Goal: Task Accomplishment & Management: Manage account settings

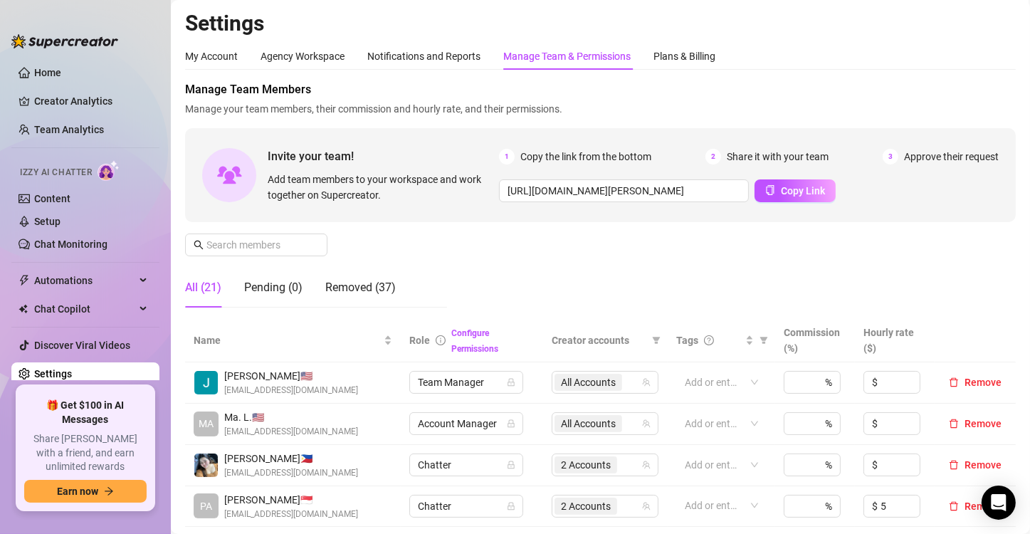
scroll to position [302, 0]
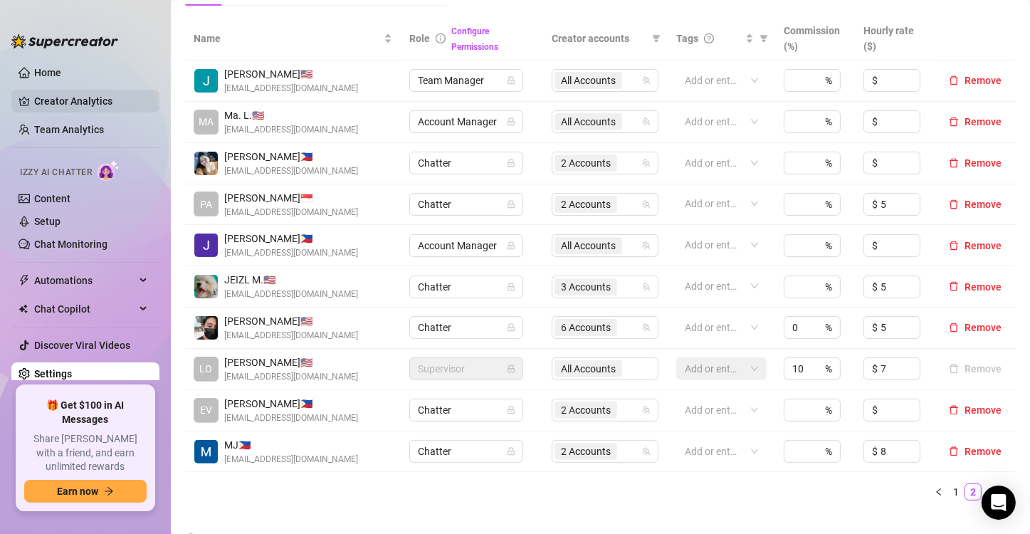
click at [60, 104] on link "Creator Analytics" at bounding box center [91, 101] width 114 height 23
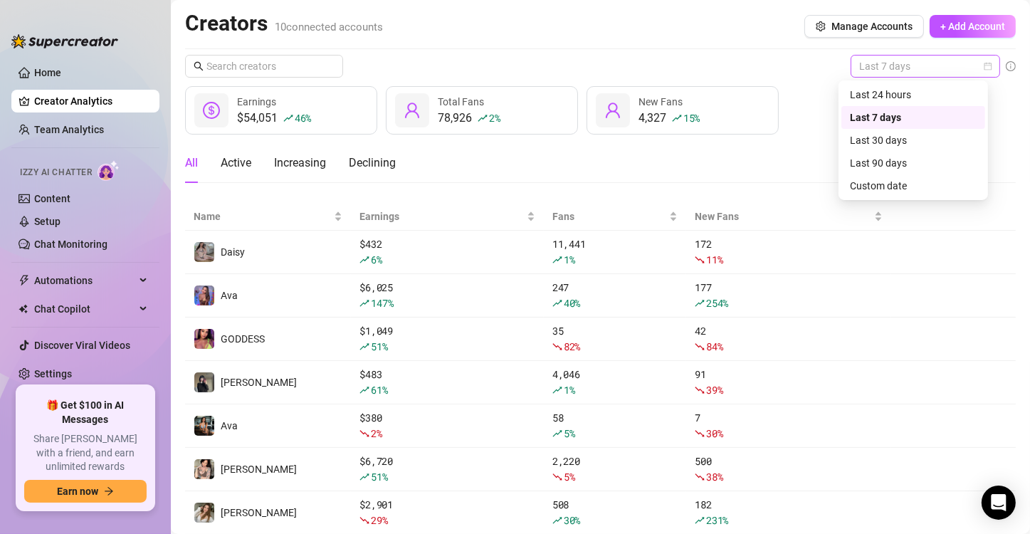
click at [892, 70] on span "Last 7 days" at bounding box center [925, 65] width 132 height 21
click at [906, 187] on div "Custom date" at bounding box center [913, 186] width 127 height 16
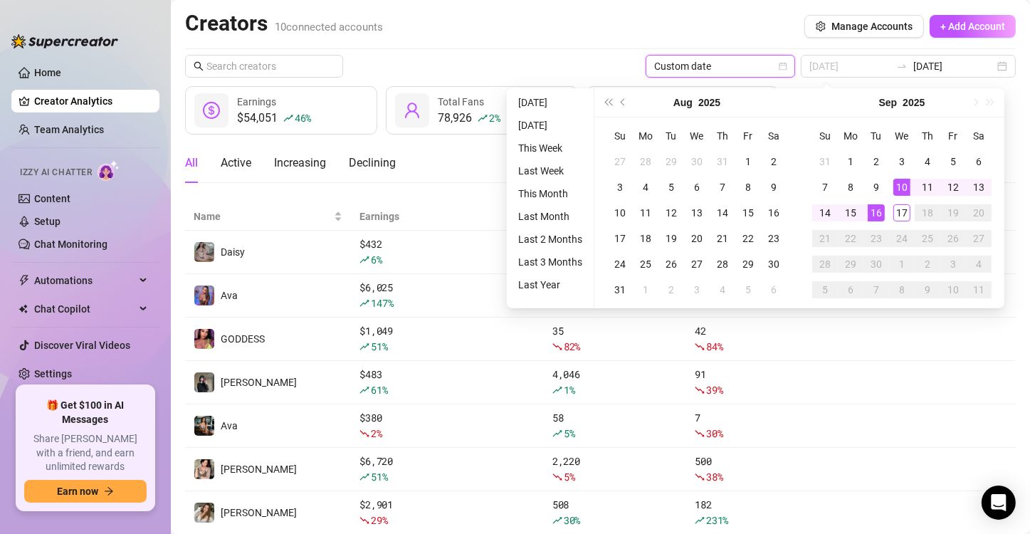
click at [877, 211] on div "16" at bounding box center [875, 212] width 17 height 17
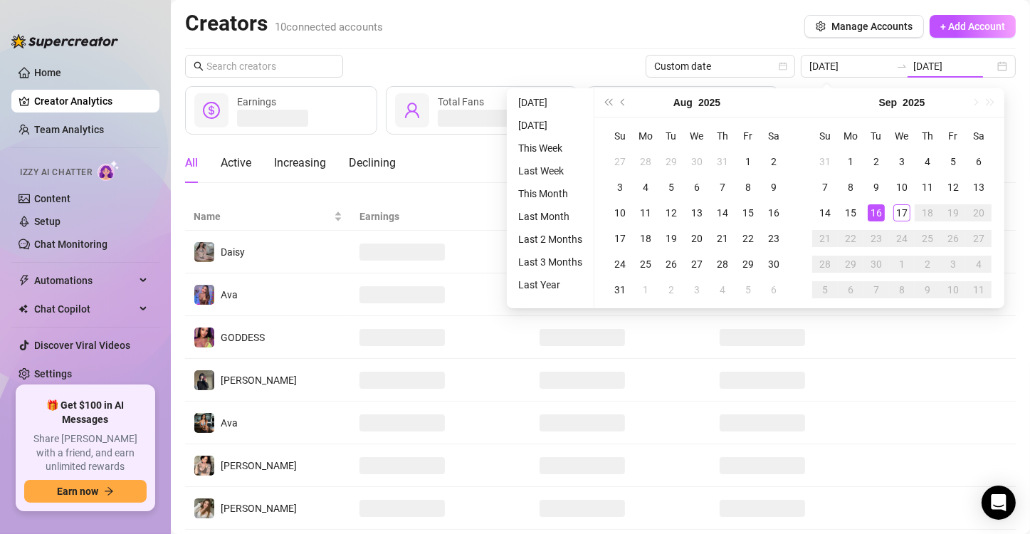
type input "[DATE]"
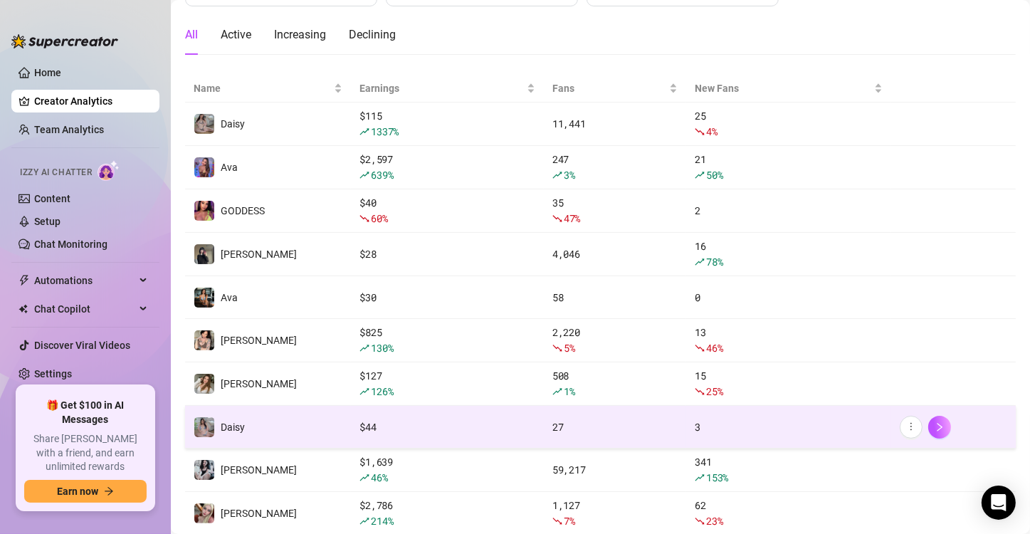
scroll to position [128, 0]
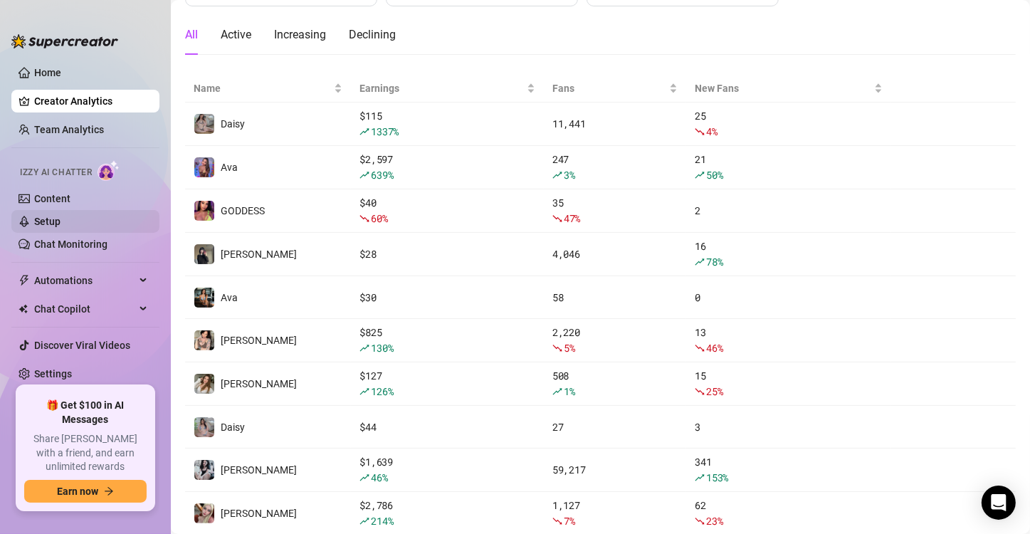
click at [60, 218] on link "Setup" at bounding box center [47, 221] width 26 height 11
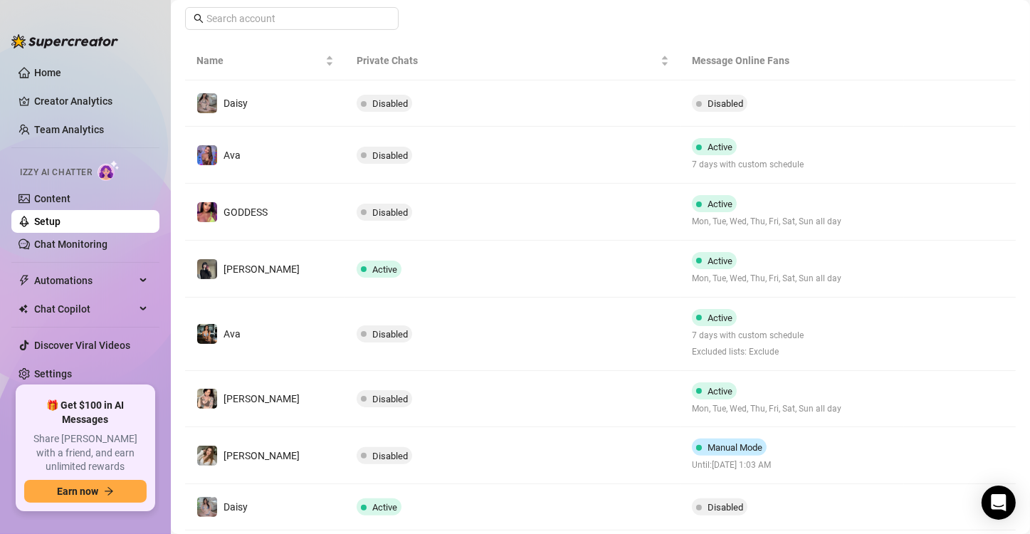
scroll to position [231, 0]
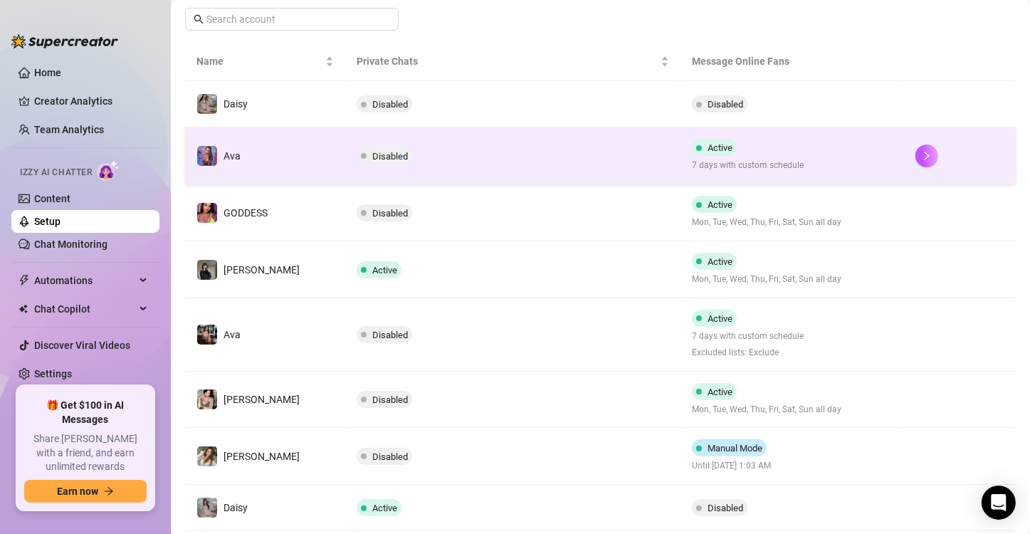
click at [618, 158] on td "Disabled" at bounding box center [512, 155] width 335 height 57
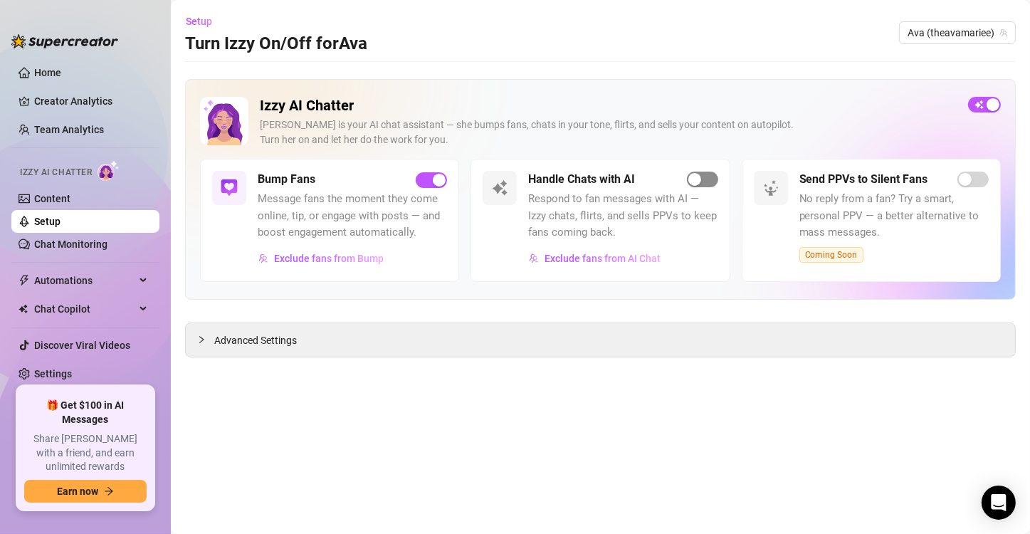
click at [694, 175] on div "button" at bounding box center [694, 179] width 13 height 13
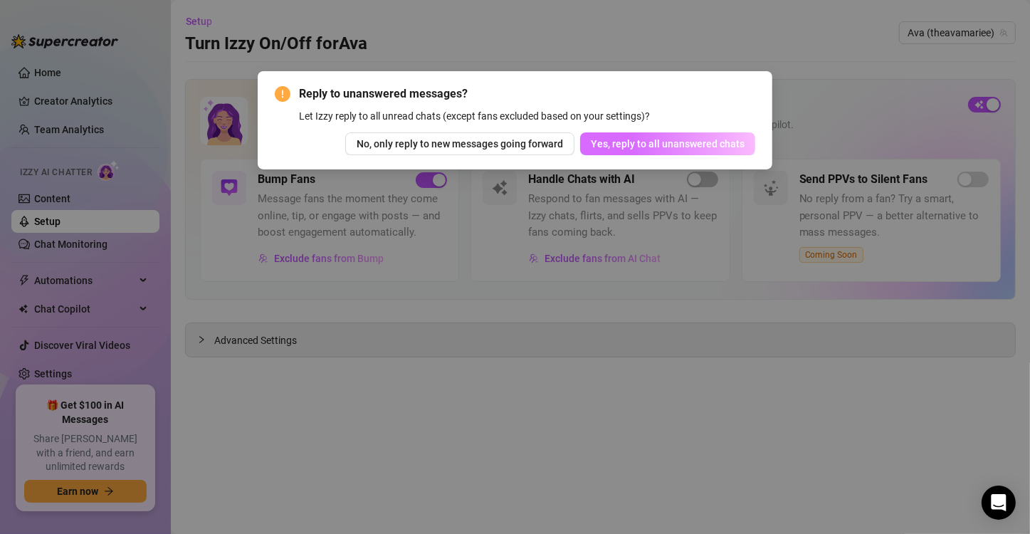
click at [622, 142] on span "Yes, reply to all unanswered chats" at bounding box center [668, 143] width 154 height 11
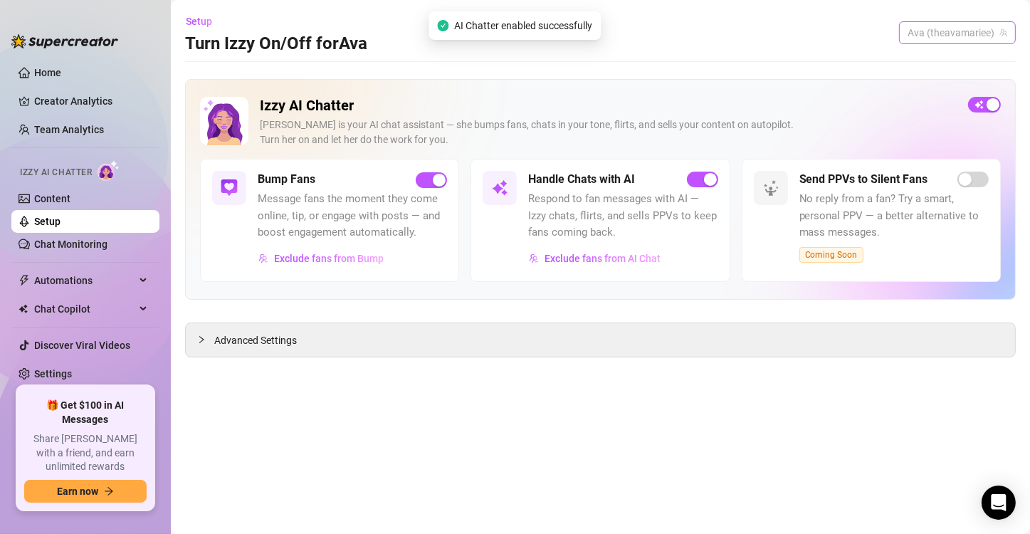
click at [965, 33] on span "Ava (theavamariee)" at bounding box center [957, 32] width 100 height 21
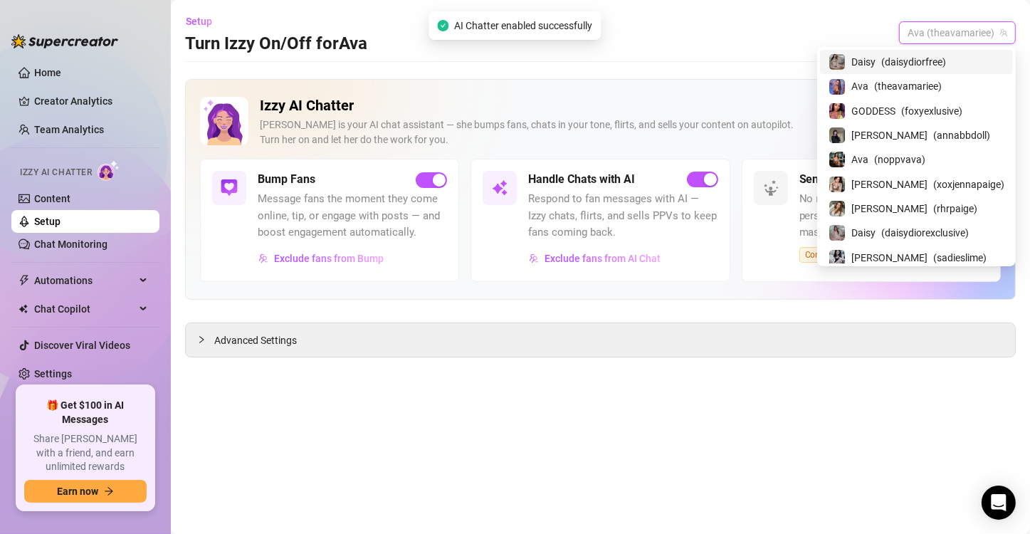
click at [941, 52] on div "Daisy ( daisydiorfree )" at bounding box center [916, 62] width 193 height 24
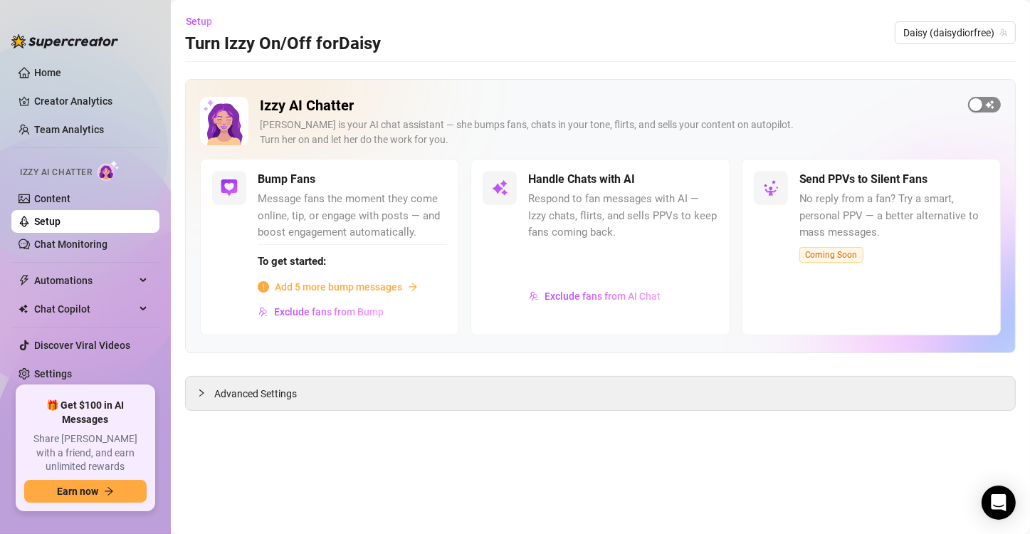
click at [980, 109] on div "button" at bounding box center [975, 104] width 13 height 13
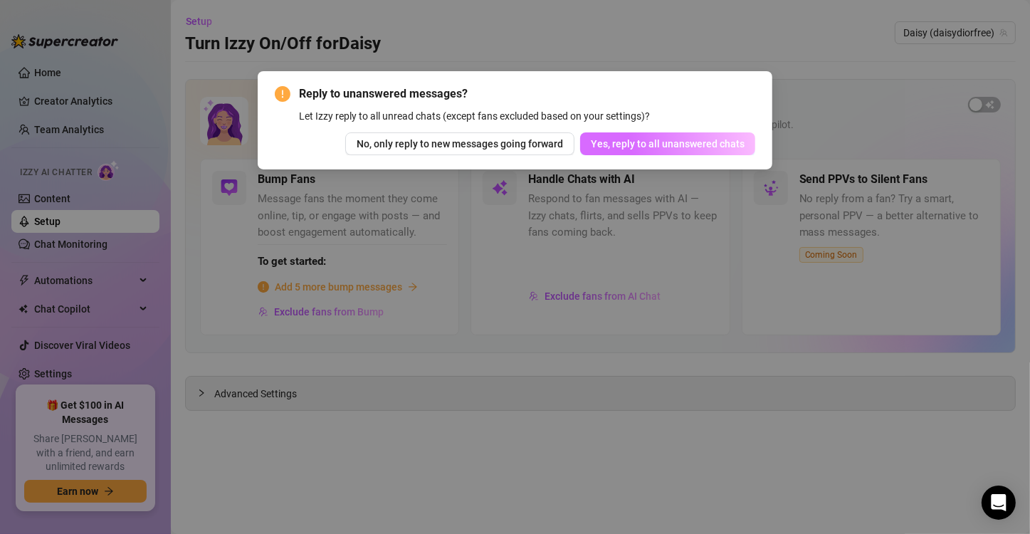
click at [707, 147] on span "Yes, reply to all unanswered chats" at bounding box center [668, 143] width 154 height 11
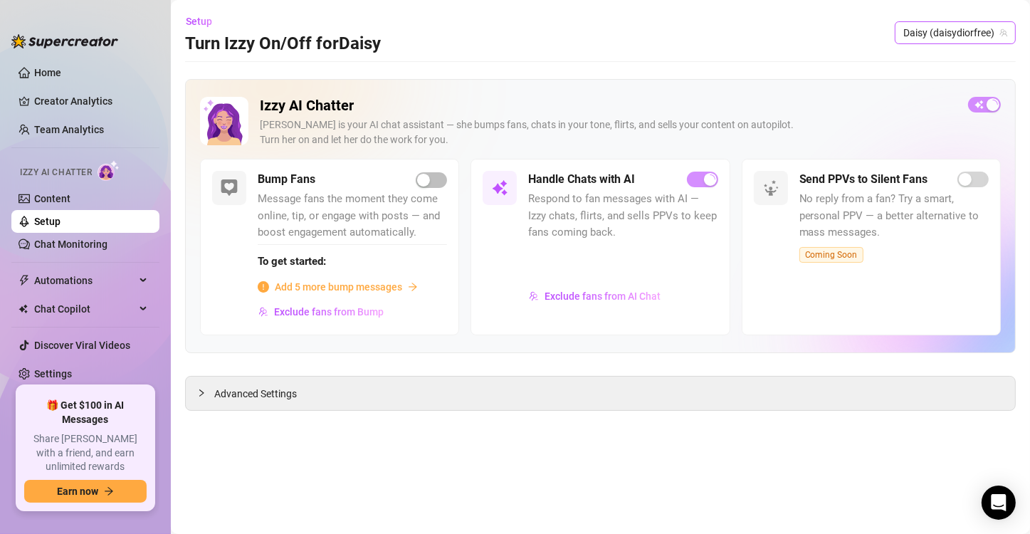
click at [948, 31] on span "Daisy (daisydiorfree)" at bounding box center [955, 32] width 104 height 21
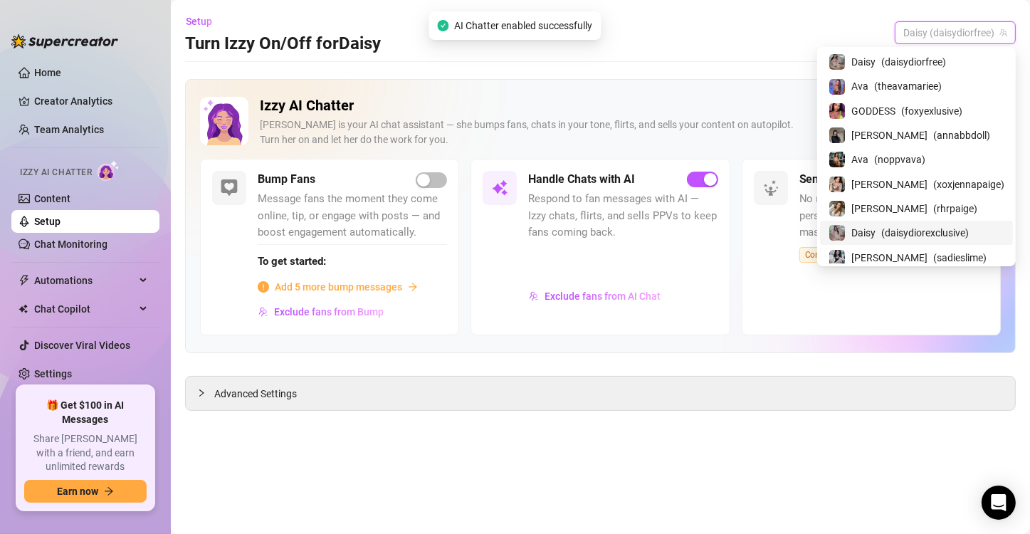
click at [926, 228] on span "( daisydiorexclusive )" at bounding box center [925, 233] width 88 height 16
click at [951, 28] on span "Daisy (daisydiorexclusive)" at bounding box center [943, 32] width 127 height 21
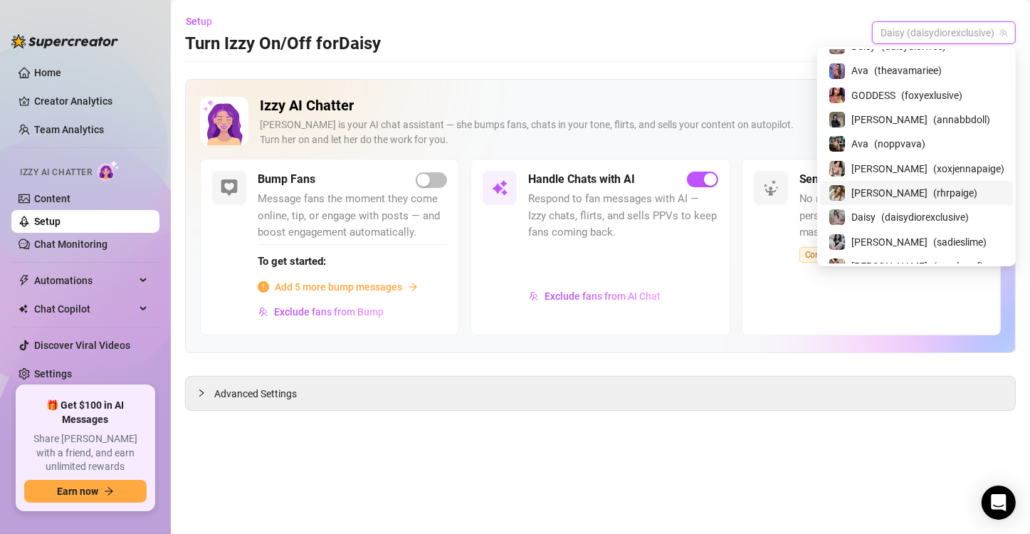
click at [933, 196] on span "( rhrpaige )" at bounding box center [955, 193] width 44 height 16
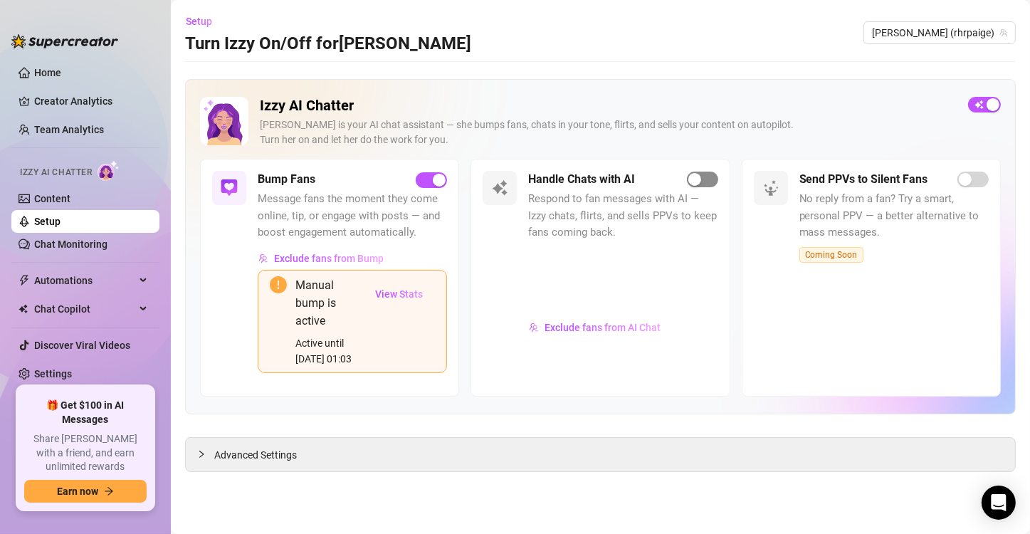
click at [704, 171] on span "button" at bounding box center [702, 179] width 31 height 16
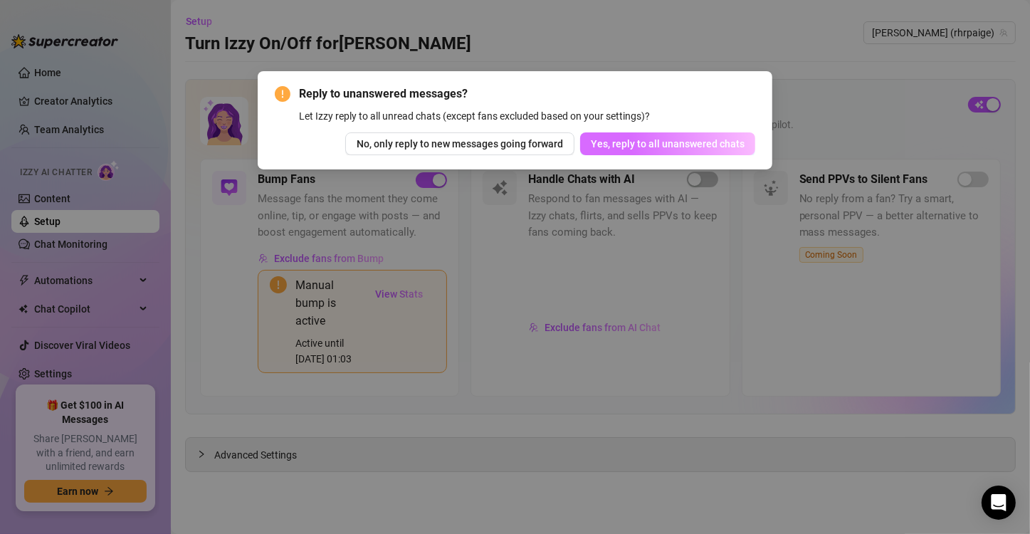
click at [687, 150] on button "Yes, reply to all unanswered chats" at bounding box center [667, 143] width 175 height 23
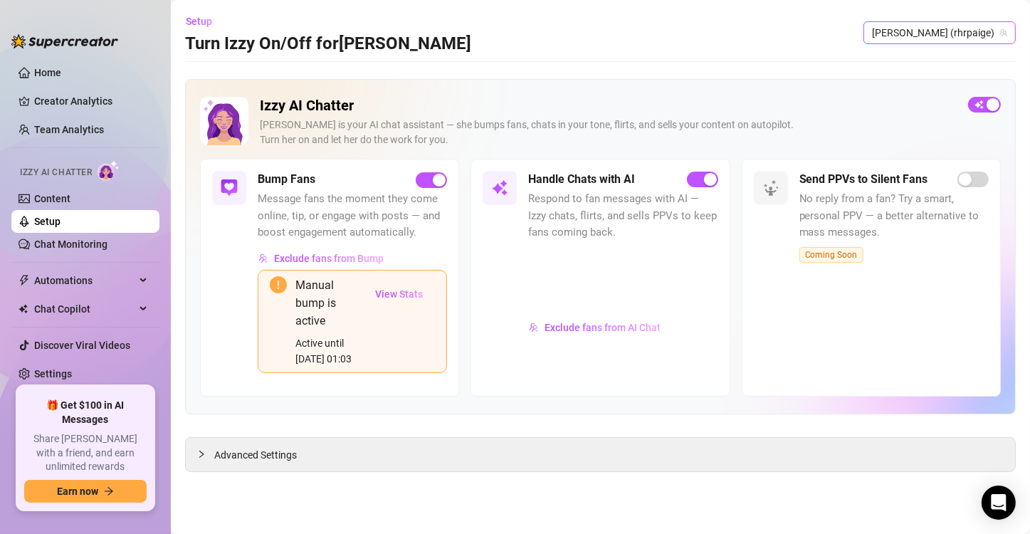
click at [964, 31] on span "[PERSON_NAME] (rhrpaige)" at bounding box center [939, 32] width 135 height 21
click at [72, 379] on link "Settings" at bounding box center [53, 373] width 38 height 11
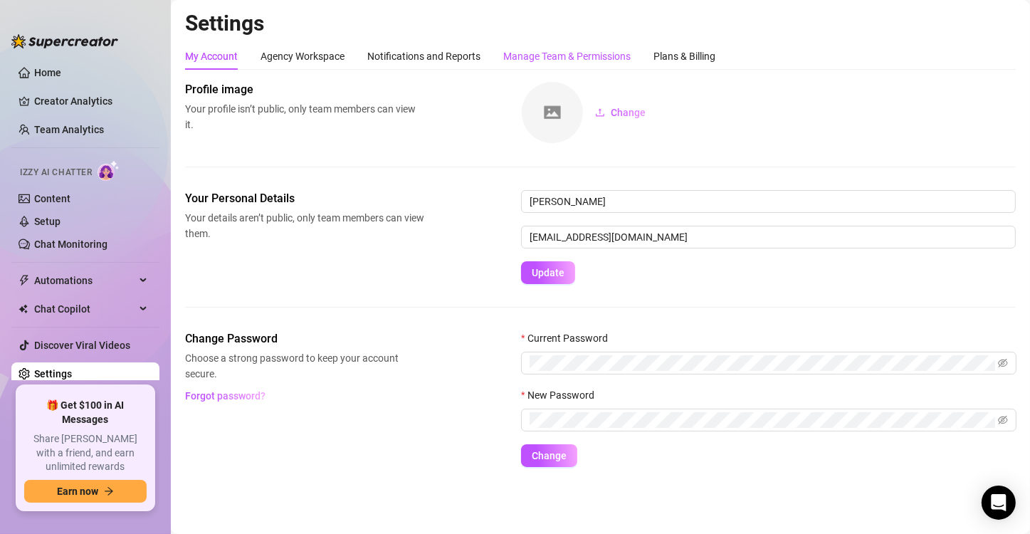
click at [574, 56] on div "Manage Team & Permissions" at bounding box center [566, 56] width 127 height 16
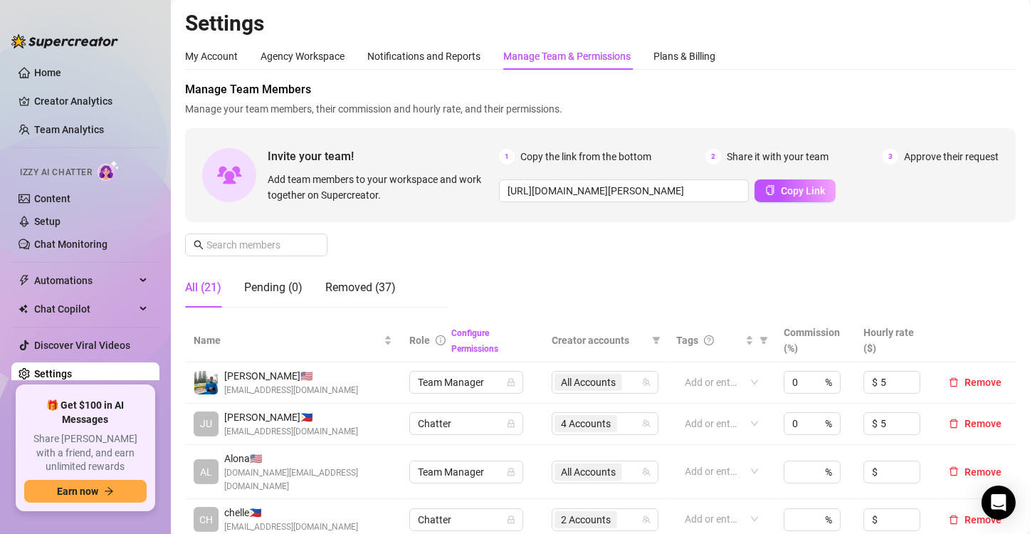
scroll to position [267, 0]
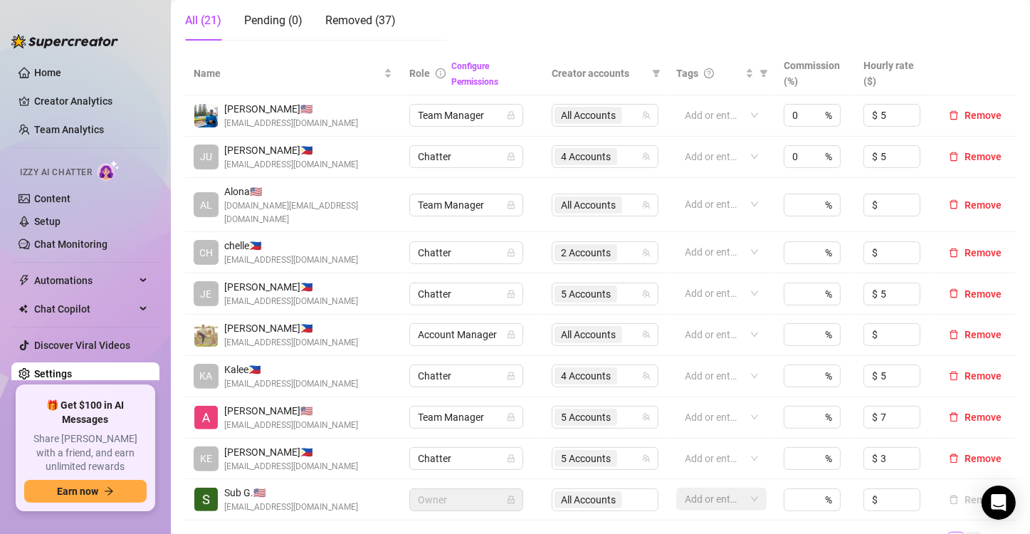
click at [965, 532] on link "2" at bounding box center [973, 540] width 16 height 16
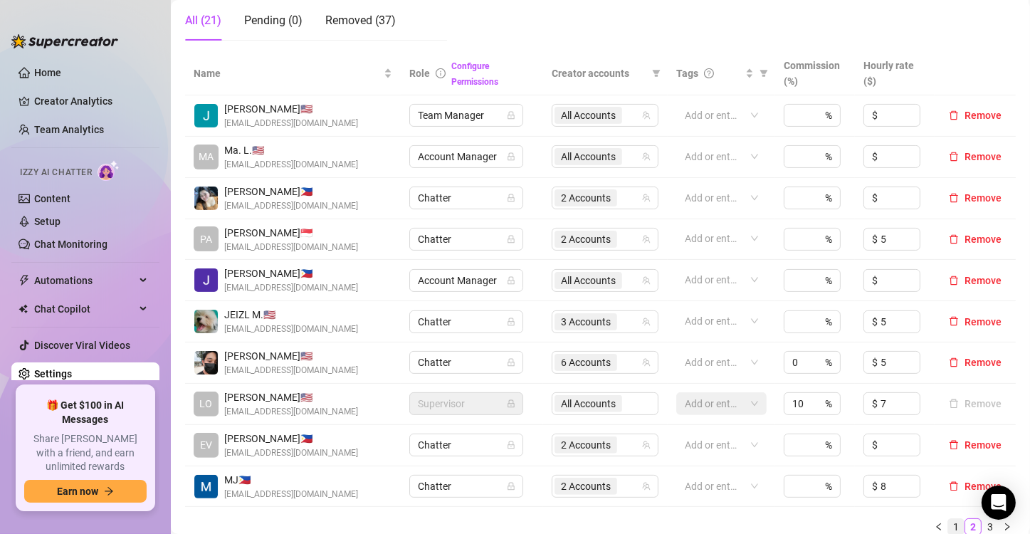
click at [948, 522] on link "1" at bounding box center [956, 527] width 16 height 16
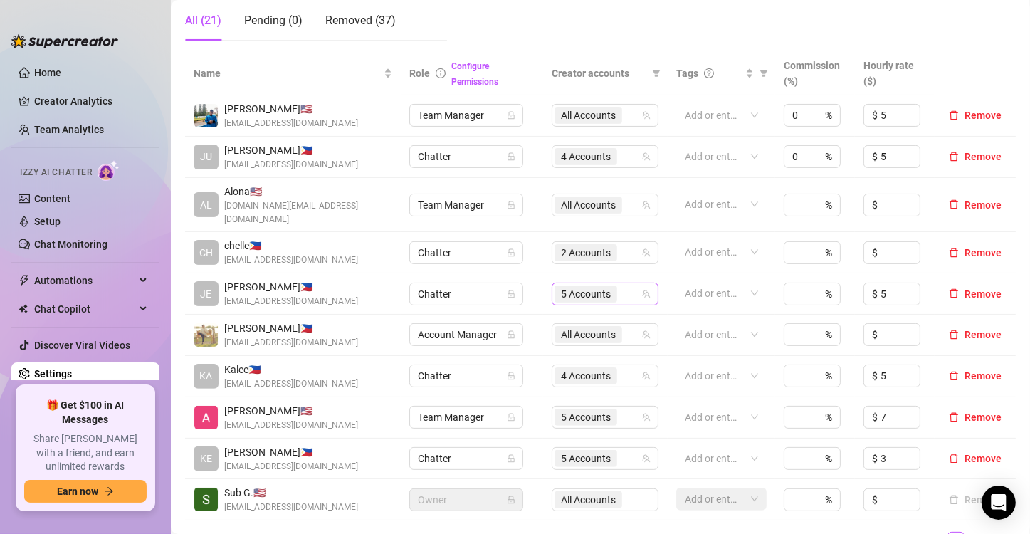
click at [620, 287] on input "search" at bounding box center [621, 293] width 3 height 17
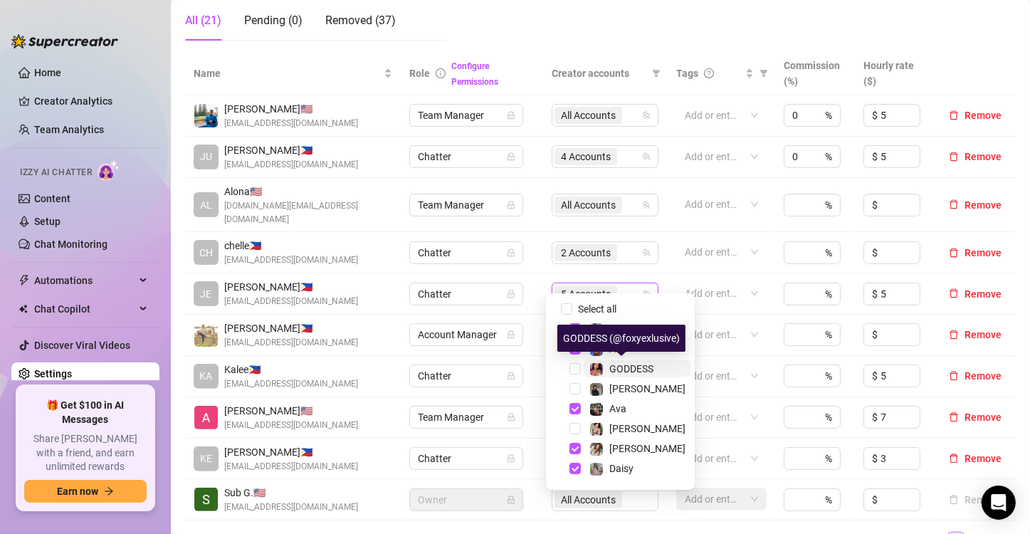
click at [621, 367] on span "GODDESS" at bounding box center [631, 368] width 44 height 11
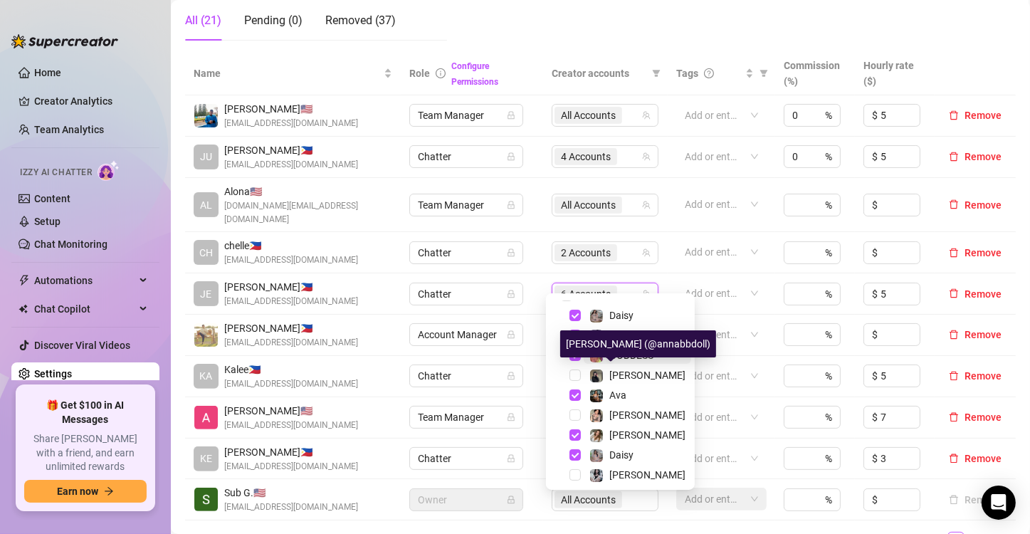
scroll to position [14, 0]
click at [626, 350] on span "GODDESS" at bounding box center [631, 354] width 44 height 11
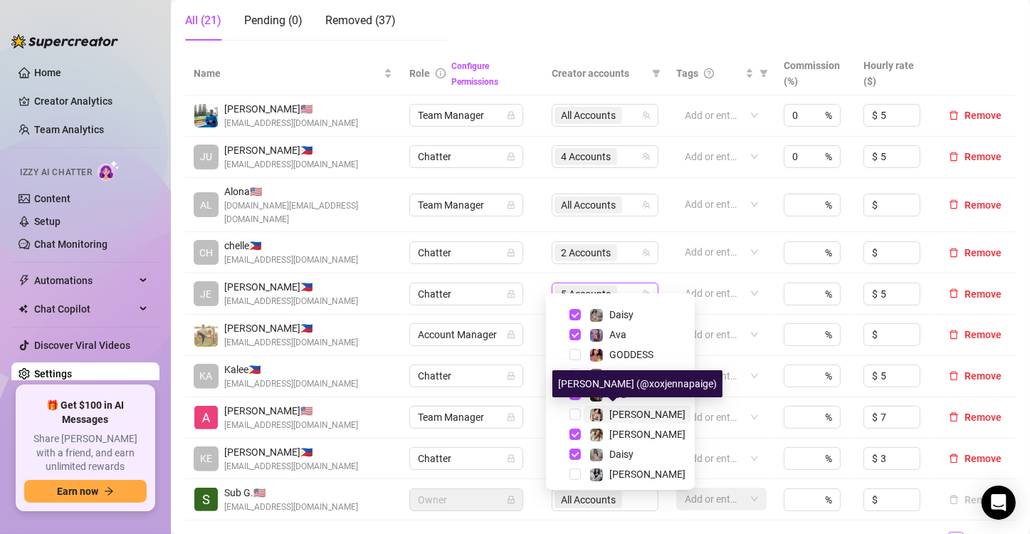
click at [630, 408] on span "[PERSON_NAME]" at bounding box center [647, 413] width 76 height 11
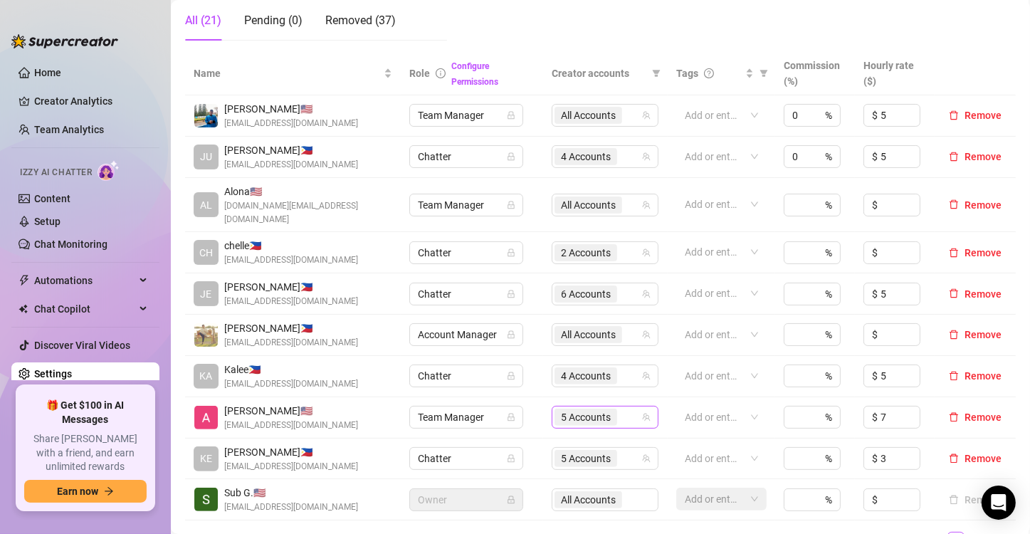
click at [591, 409] on span "5 Accounts" at bounding box center [586, 417] width 50 height 16
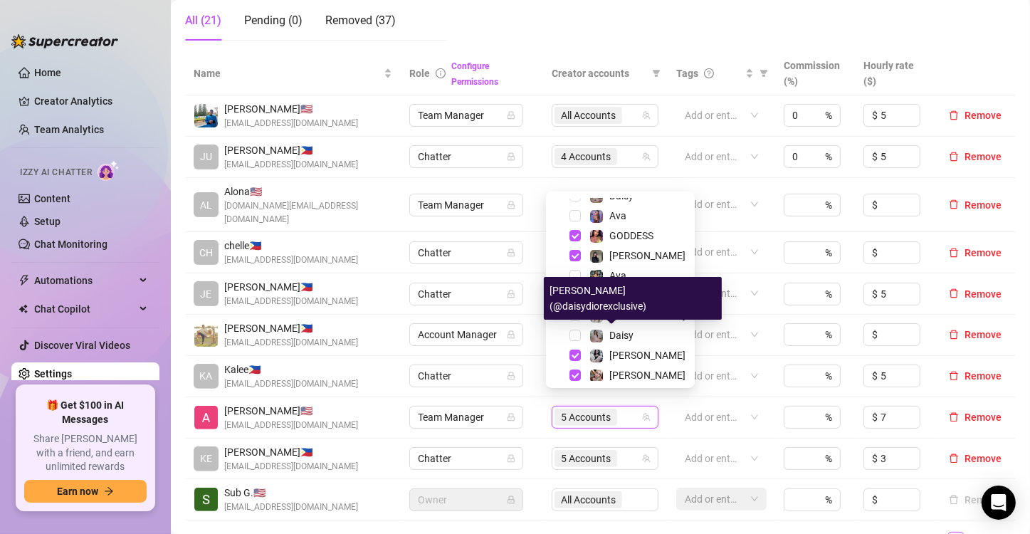
scroll to position [37, 0]
